Goal: Browse casually: Explore the website without a specific task or goal

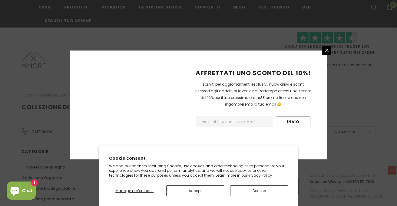
scroll to position [427, 0]
